Goal: Task Accomplishment & Management: Manage account settings

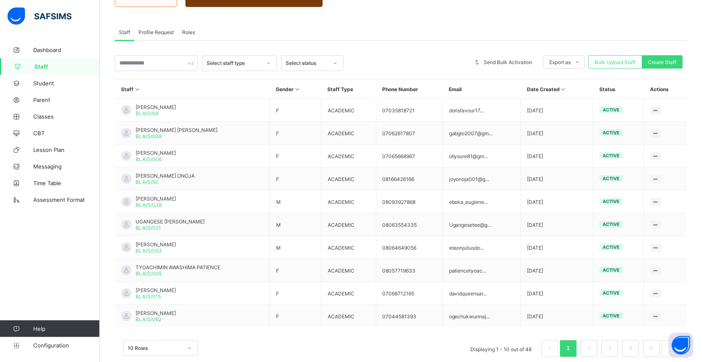
scroll to position [134, 0]
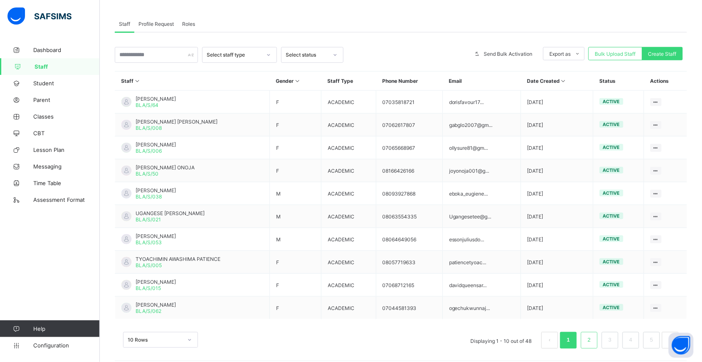
click at [598, 332] on li "2" at bounding box center [589, 340] width 17 height 17
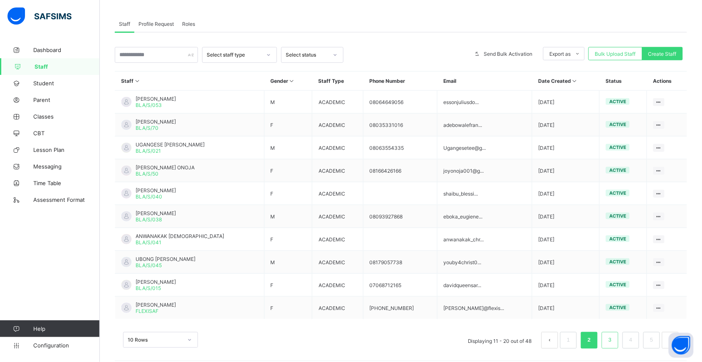
click at [614, 335] on link "3" at bounding box center [610, 340] width 8 height 11
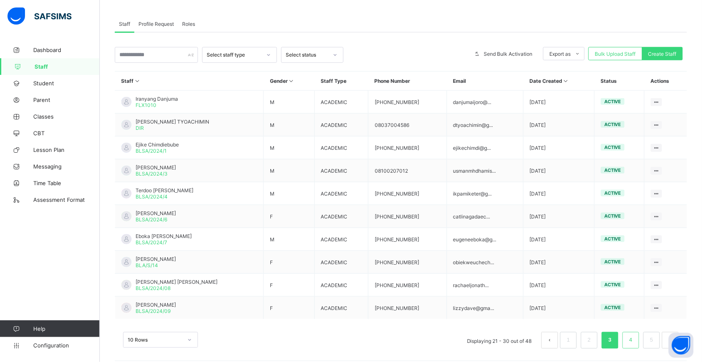
click at [635, 335] on link "4" at bounding box center [631, 340] width 8 height 11
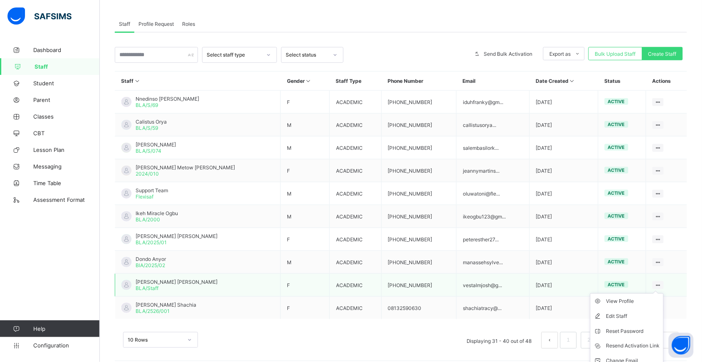
click at [660, 281] on div at bounding box center [658, 285] width 11 height 8
click at [621, 354] on li "Change Email" at bounding box center [627, 361] width 73 height 15
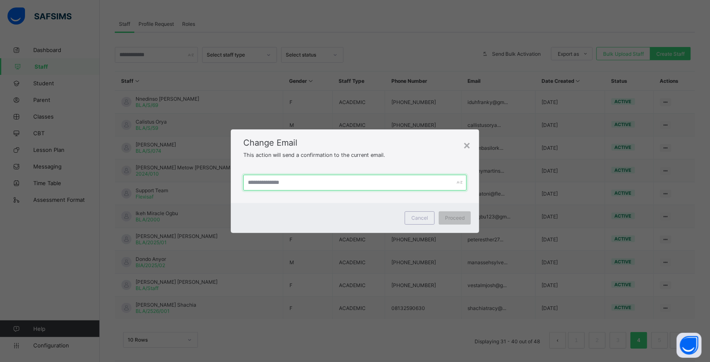
click at [365, 188] on input "text" at bounding box center [354, 183] width 223 height 16
type input "**********"
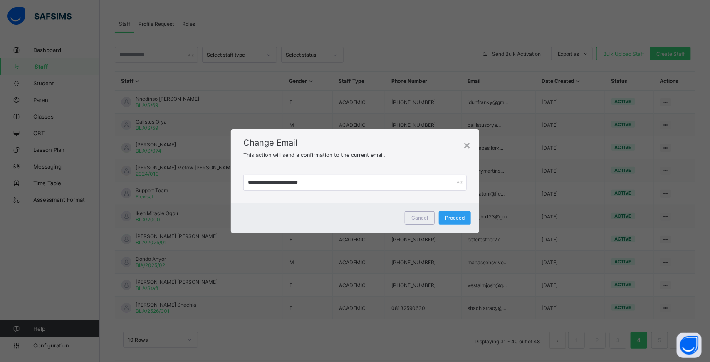
click at [451, 215] on span "Proceed" at bounding box center [455, 218] width 20 height 6
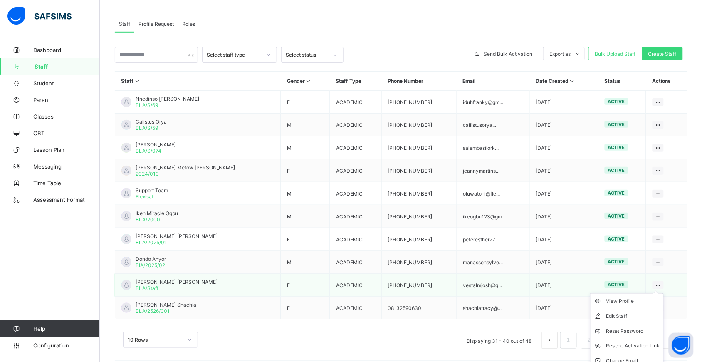
click at [659, 293] on ul "View Profile Edit Staff Reset Password Resend Activation Link Change Email Dele…" at bounding box center [627, 338] width 74 height 91
click at [629, 327] on div "Reset Password" at bounding box center [634, 331] width 54 height 8
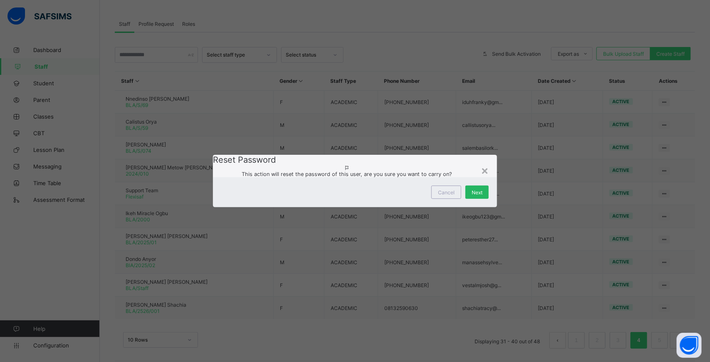
click at [472, 196] on span "Next" at bounding box center [477, 192] width 11 height 6
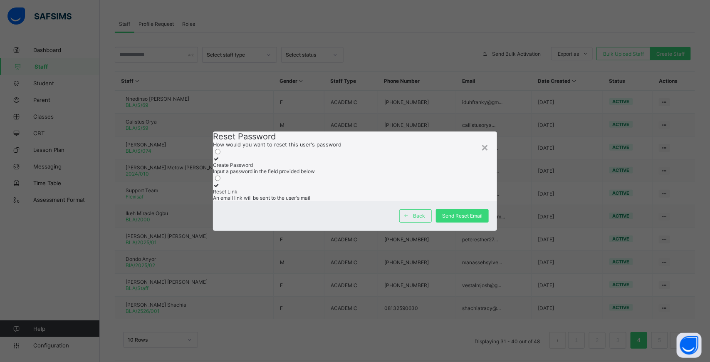
click at [317, 162] on div "Create Password" at bounding box center [355, 165] width 284 height 6
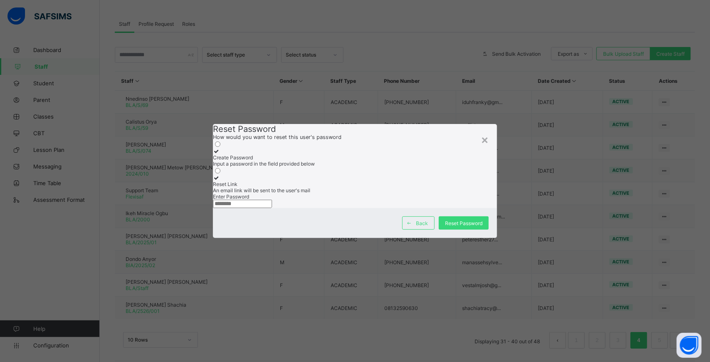
click at [272, 208] on input "text" at bounding box center [242, 204] width 59 height 8
type input "**********"
click at [454, 226] on span "Reset Password" at bounding box center [463, 223] width 37 height 6
